Goal: Find specific page/section: Find specific page/section

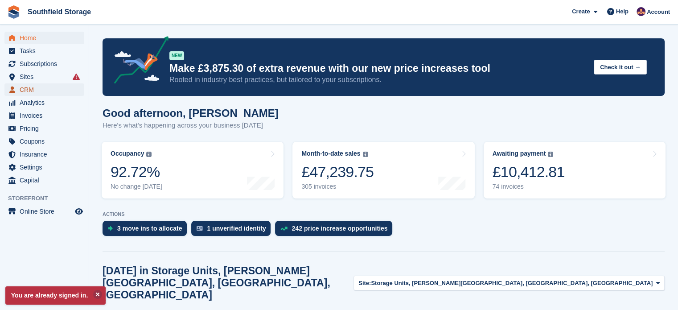
click at [41, 95] on span "CRM" at bounding box center [47, 89] width 54 height 12
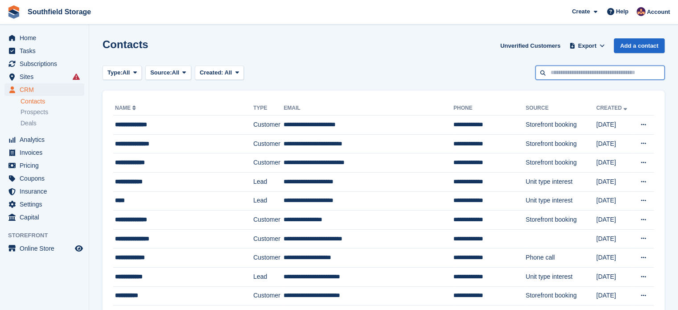
click at [601, 75] on input "text" at bounding box center [600, 73] width 129 height 15
type input "*********"
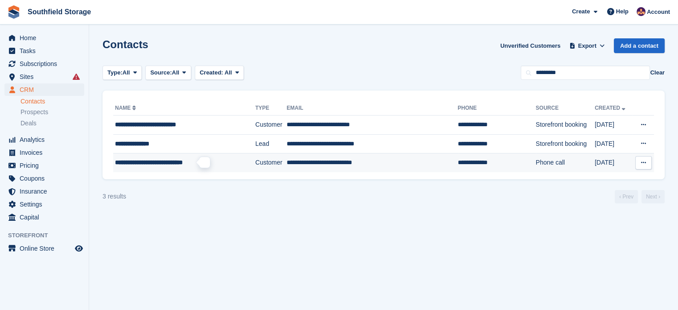
click at [173, 162] on span "**********" at bounding box center [149, 162] width 68 height 6
